Goal: Navigation & Orientation: Find specific page/section

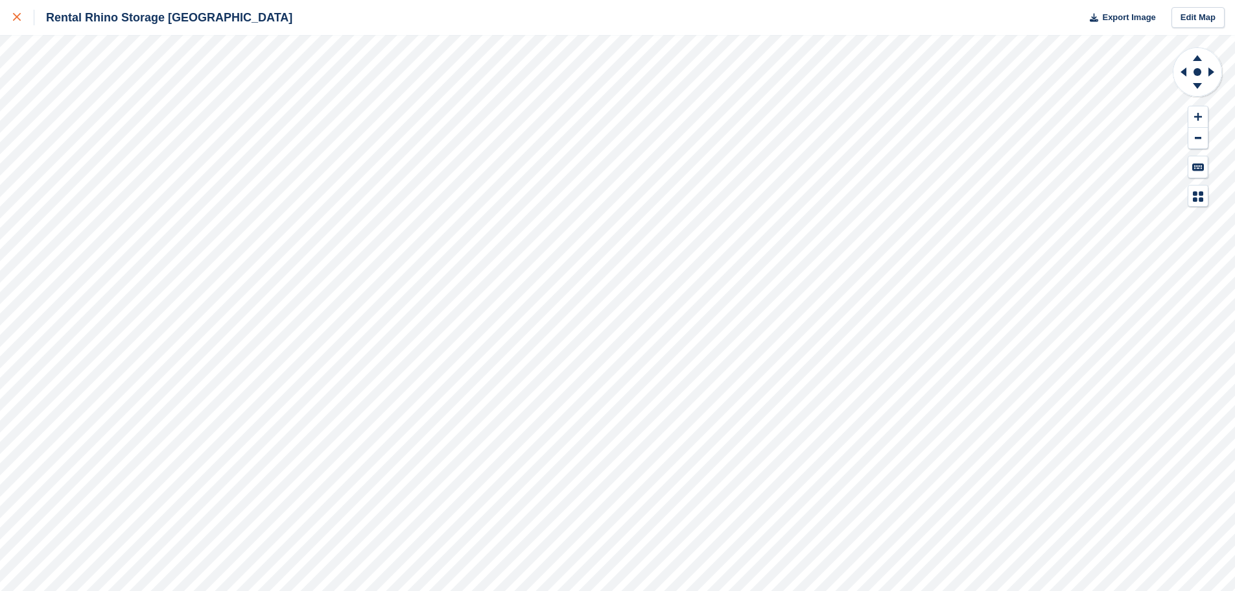
drag, startPoint x: 12, startPoint y: 14, endPoint x: 19, endPoint y: 15, distance: 7.2
click at [12, 14] on link at bounding box center [17, 17] width 34 height 35
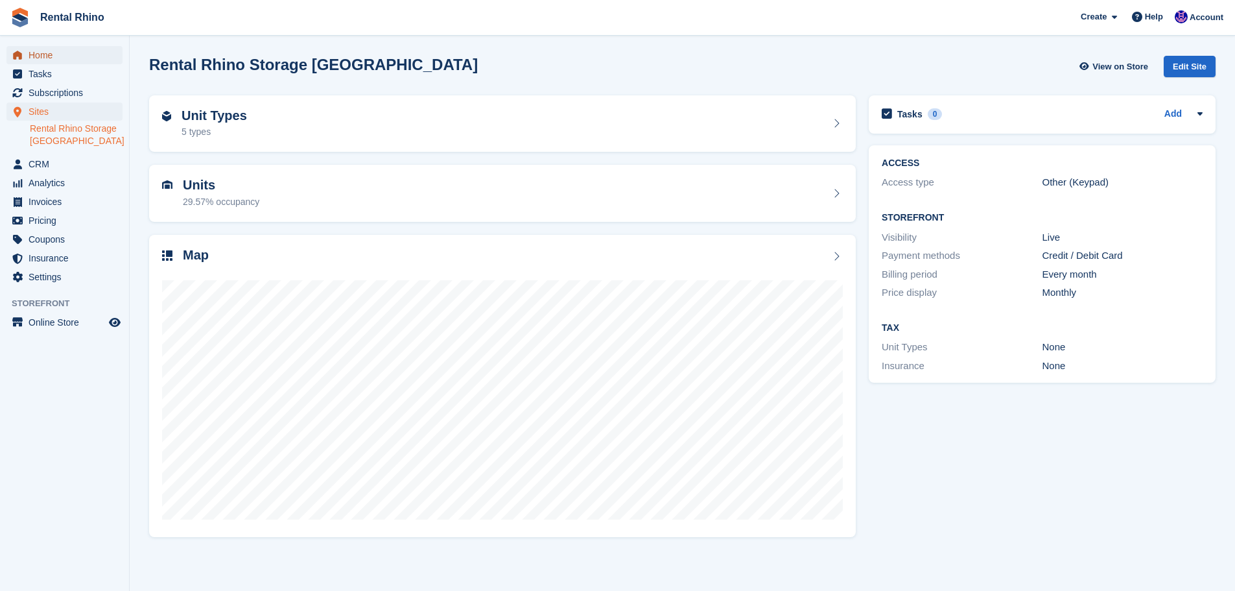
click at [70, 53] on span "Home" at bounding box center [68, 55] width 78 height 18
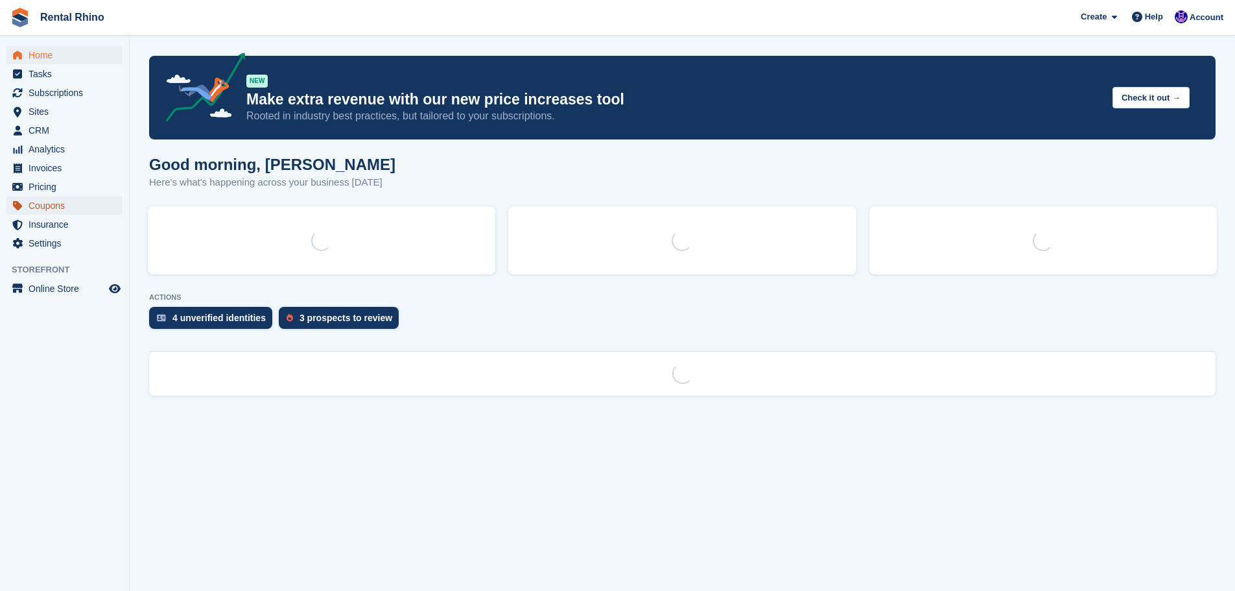
click at [40, 204] on span "Coupons" at bounding box center [68, 205] width 78 height 18
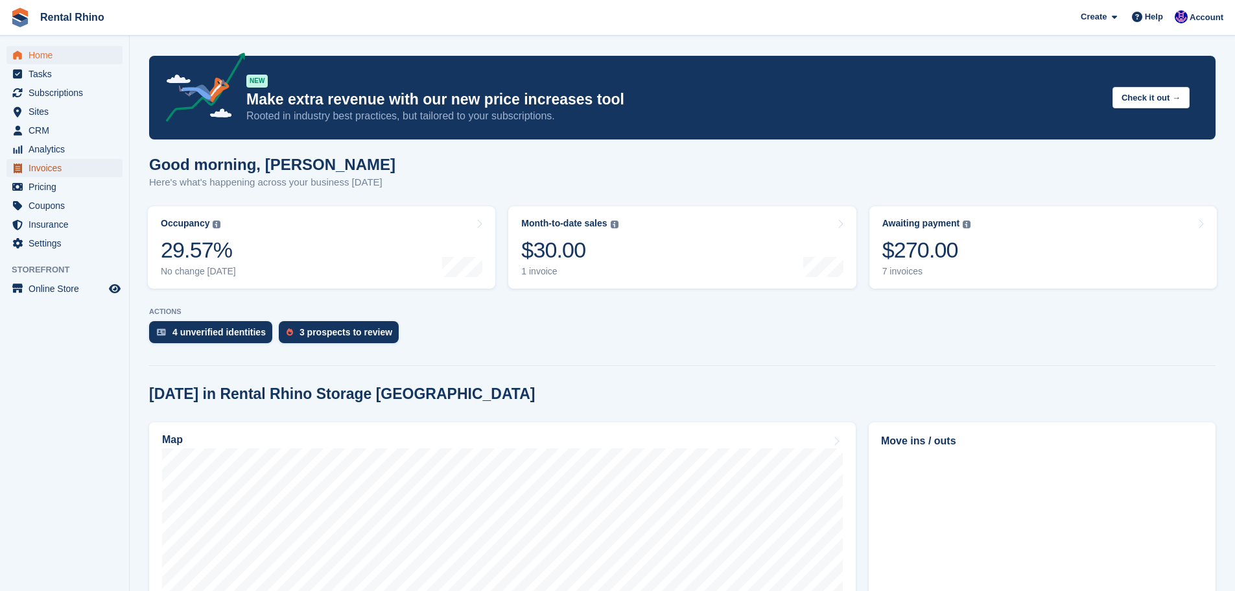
click at [48, 163] on span "Invoices" at bounding box center [68, 168] width 78 height 18
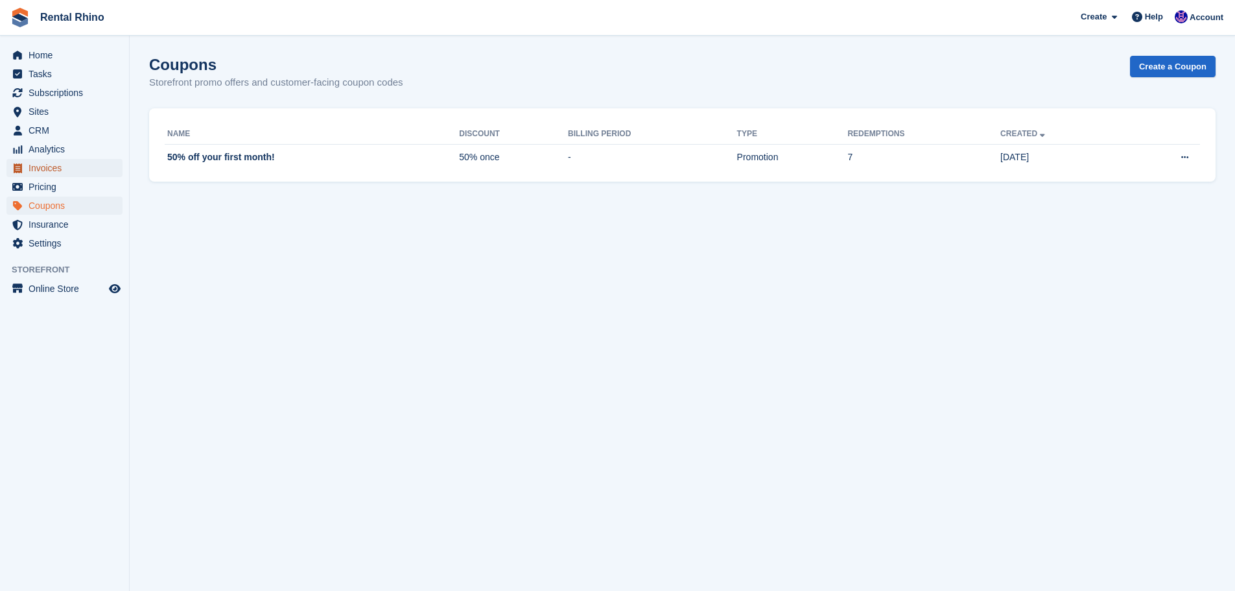
click at [73, 159] on span "Invoices" at bounding box center [68, 168] width 78 height 18
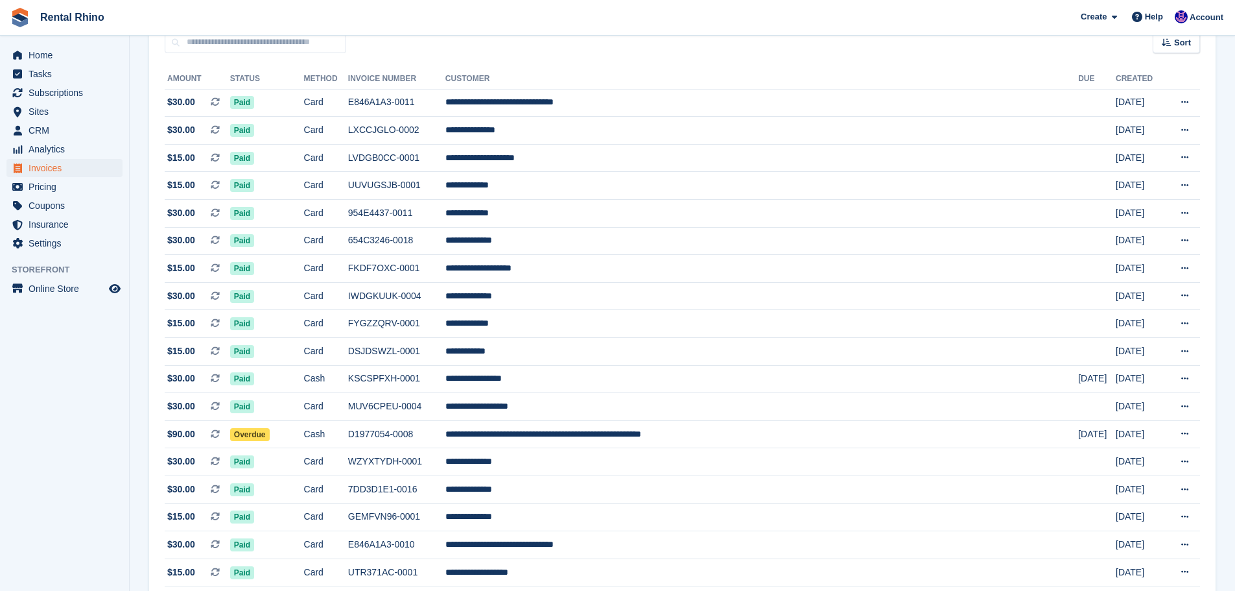
scroll to position [130, 0]
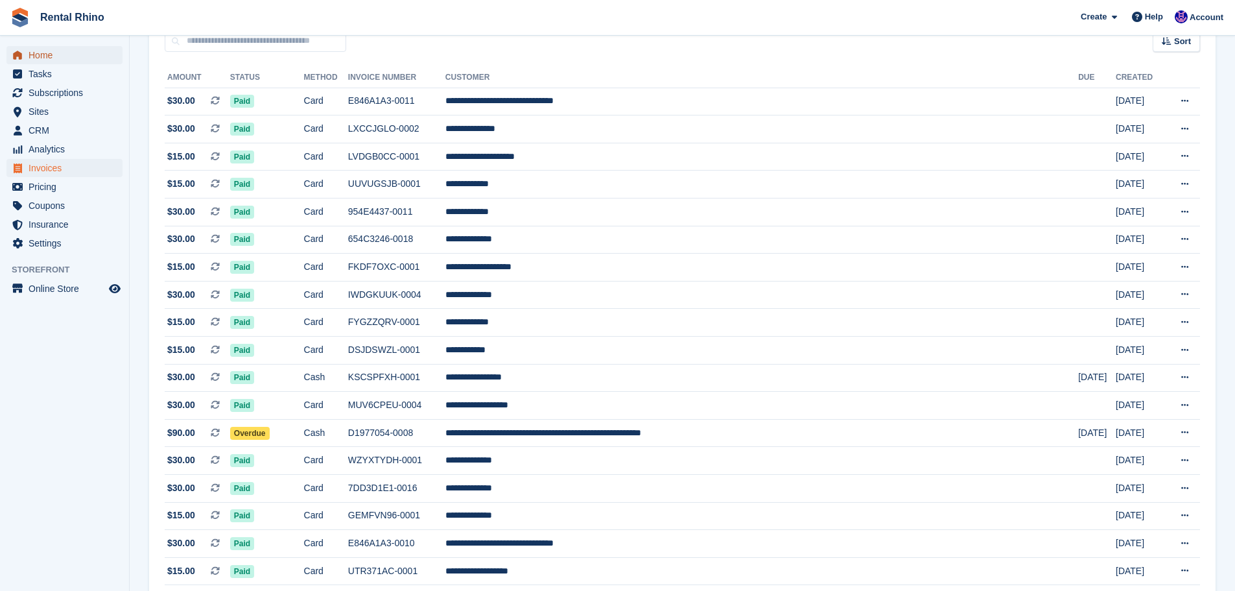
click at [38, 56] on span "Home" at bounding box center [68, 55] width 78 height 18
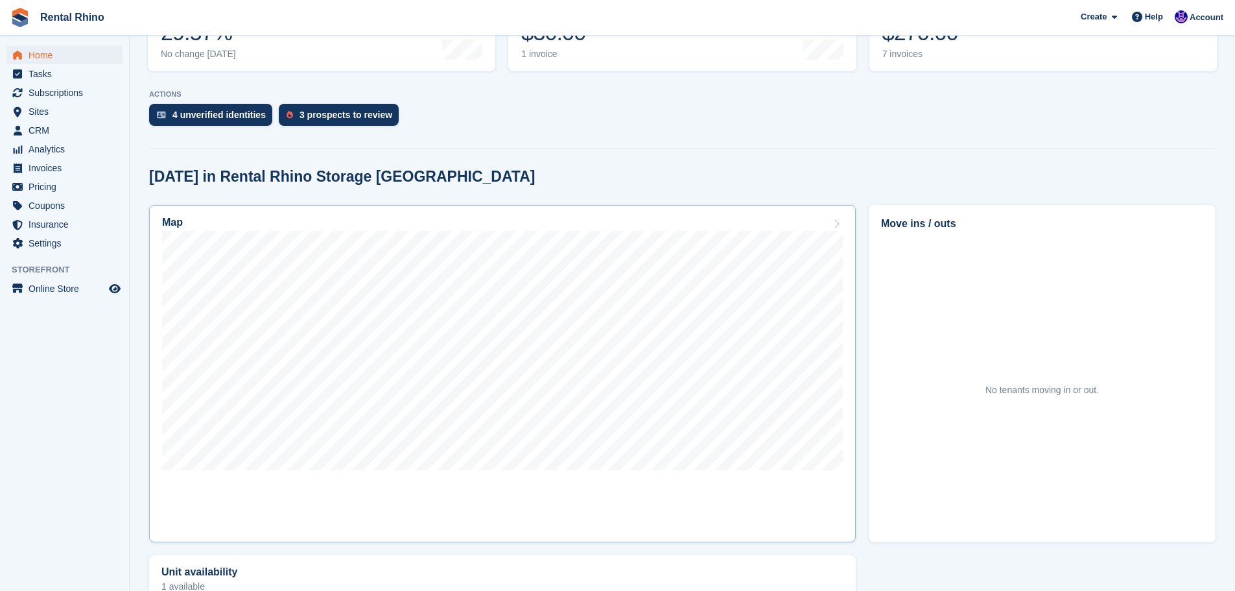
scroll to position [259, 0]
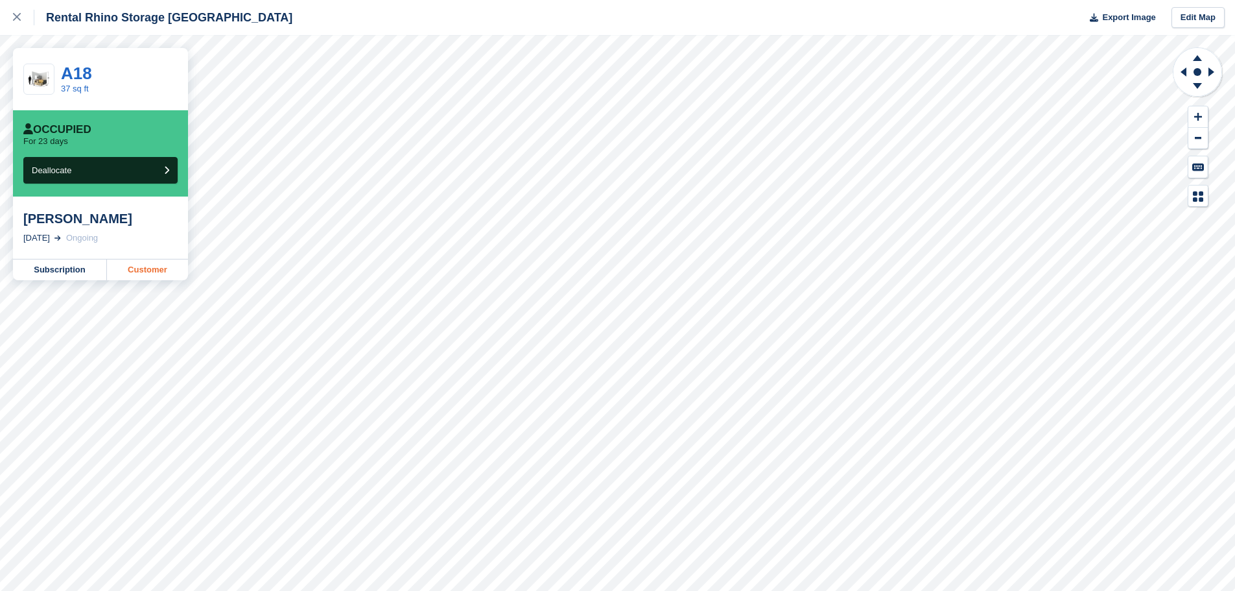
click at [161, 268] on link "Customer" at bounding box center [147, 269] width 81 height 21
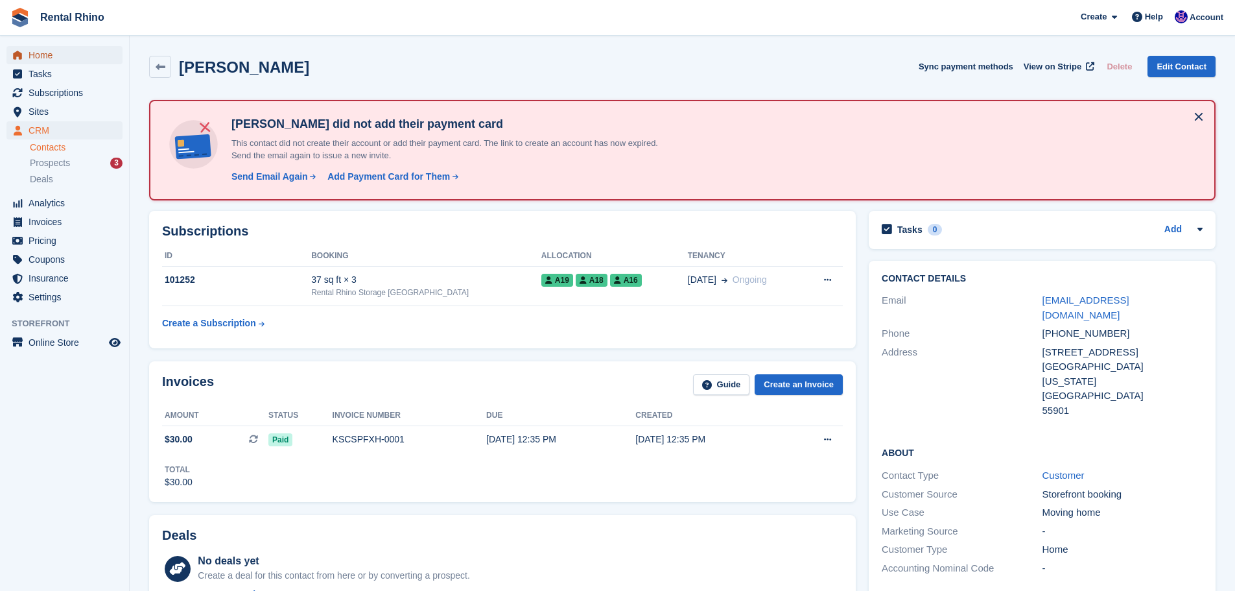
click at [52, 55] on span "Home" at bounding box center [68, 55] width 78 height 18
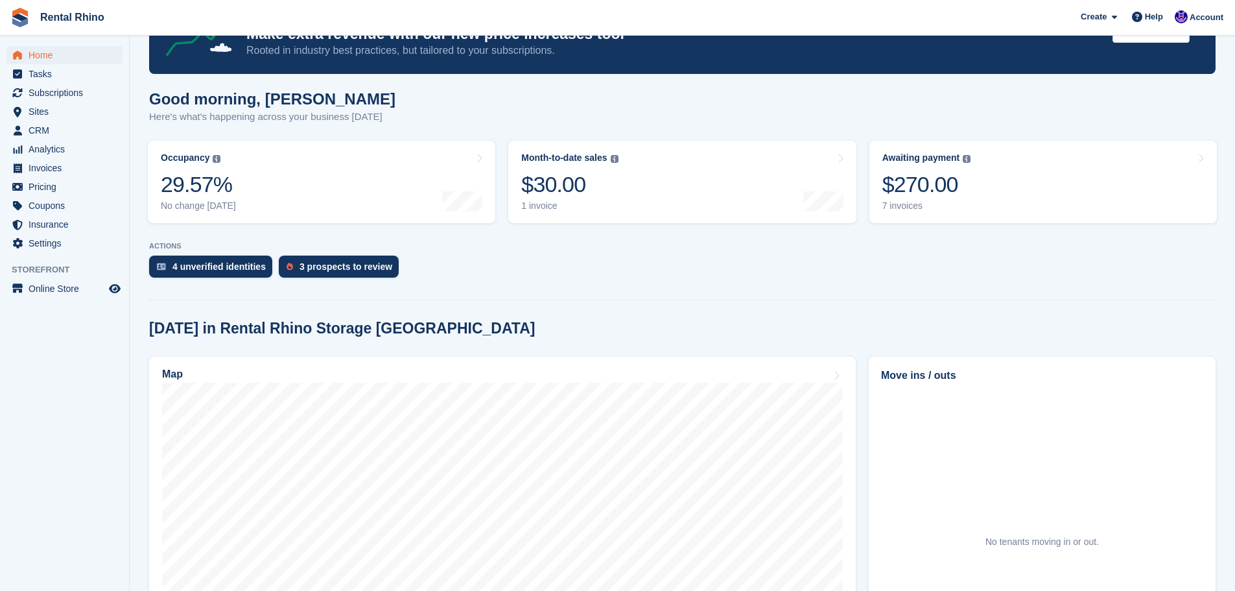
scroll to position [65, 0]
